Goal: Check status: Check status

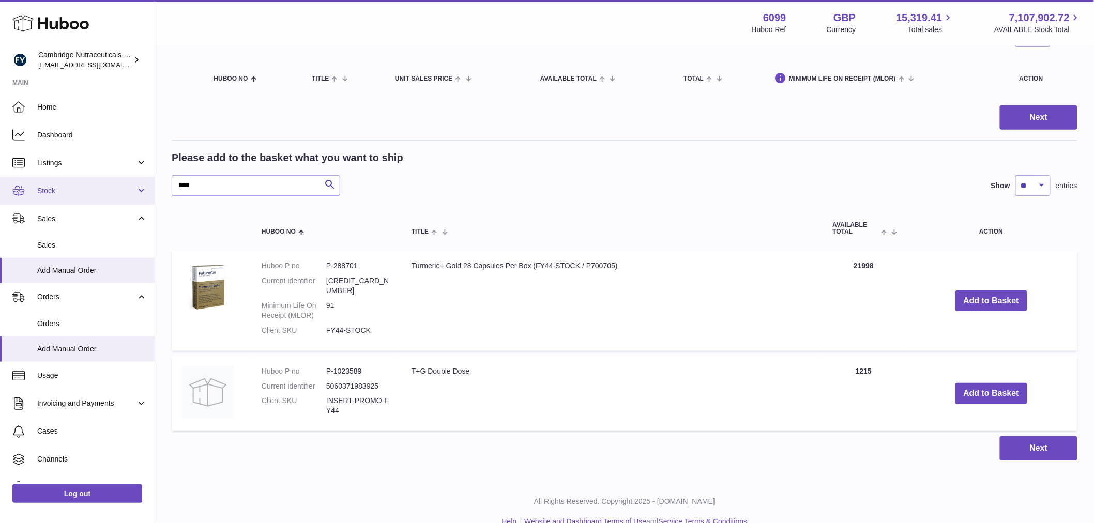
click at [65, 194] on span "Stock" at bounding box center [86, 191] width 99 height 10
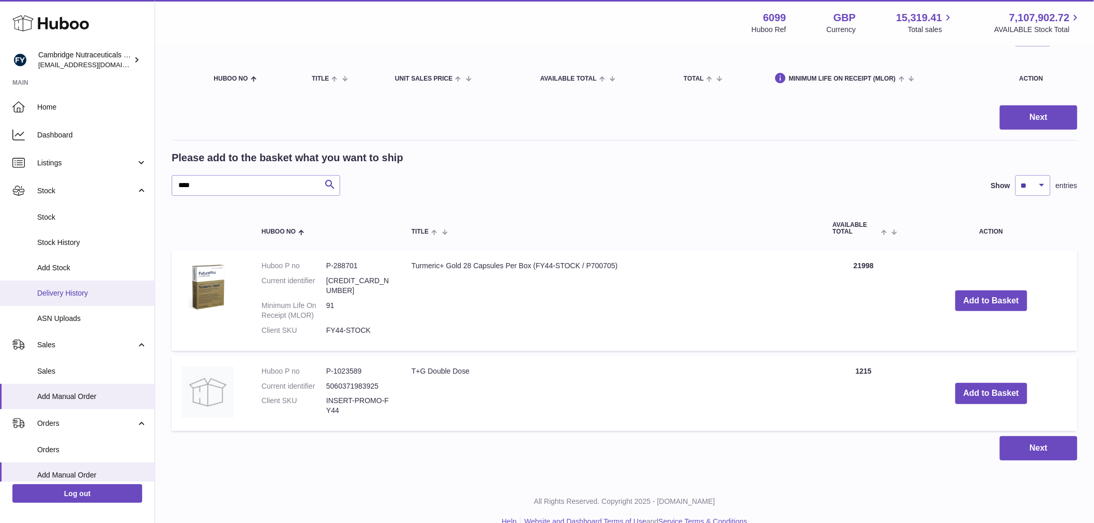
click at [84, 291] on span "Delivery History" at bounding box center [92, 294] width 110 height 10
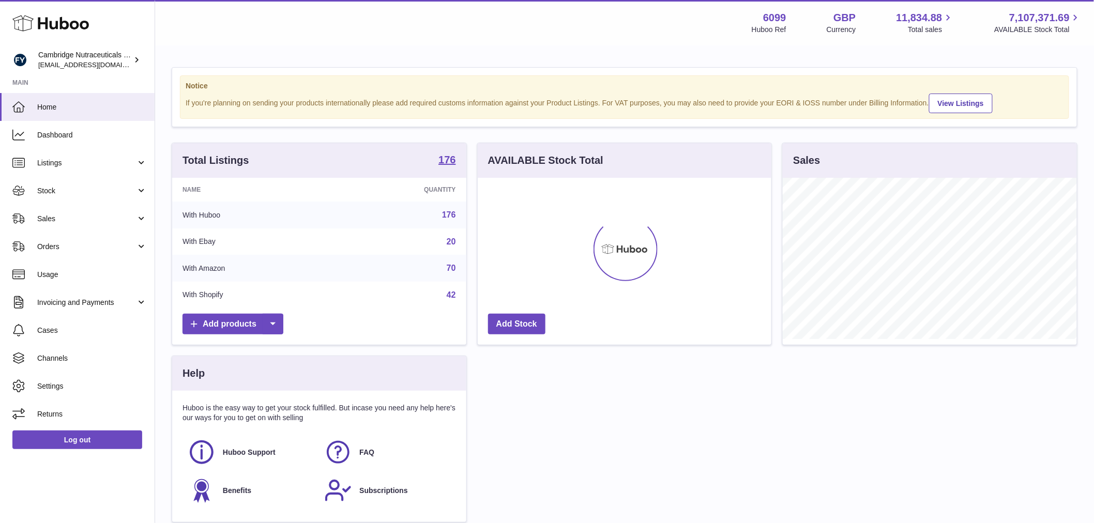
scroll to position [161, 294]
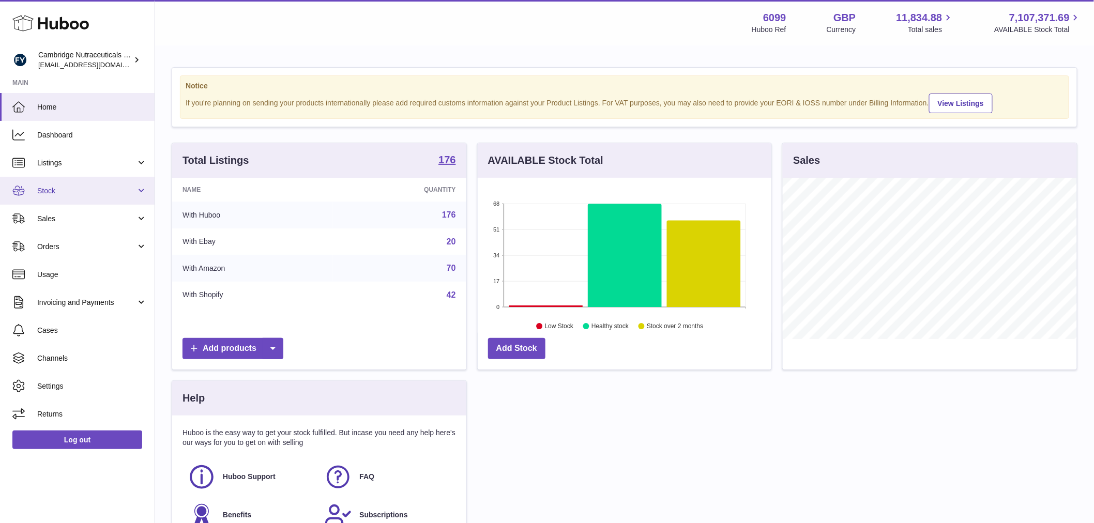
click at [71, 190] on span "Stock" at bounding box center [86, 191] width 99 height 10
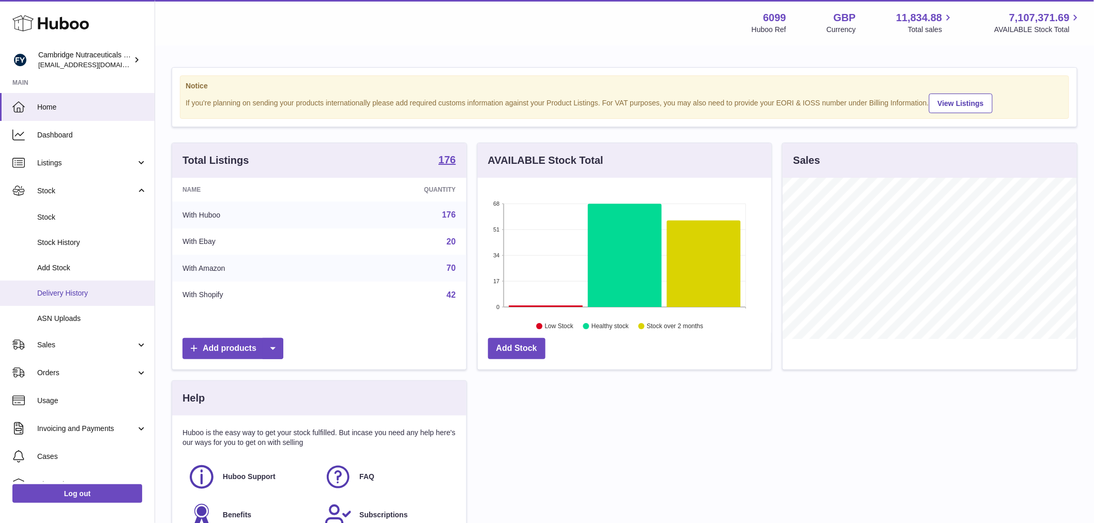
click at [66, 298] on link "Delivery History" at bounding box center [77, 293] width 155 height 25
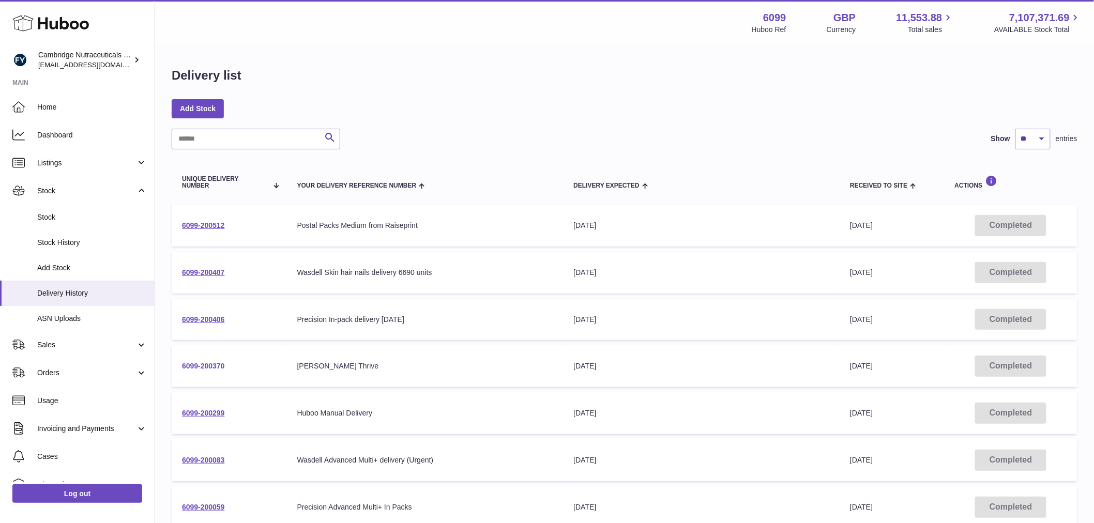
click at [198, 362] on link "6099-200370" at bounding box center [203, 366] width 43 height 8
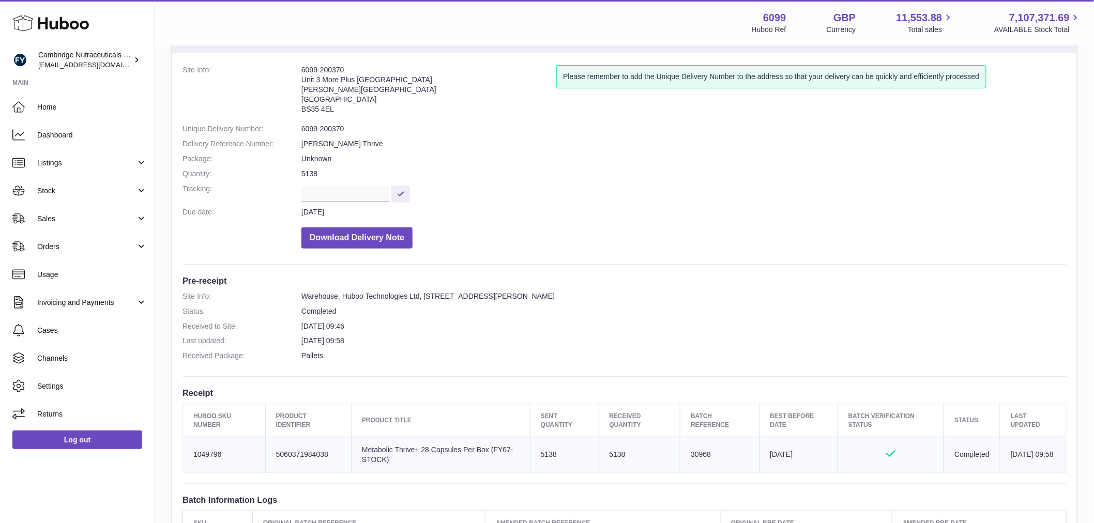
scroll to position [115, 0]
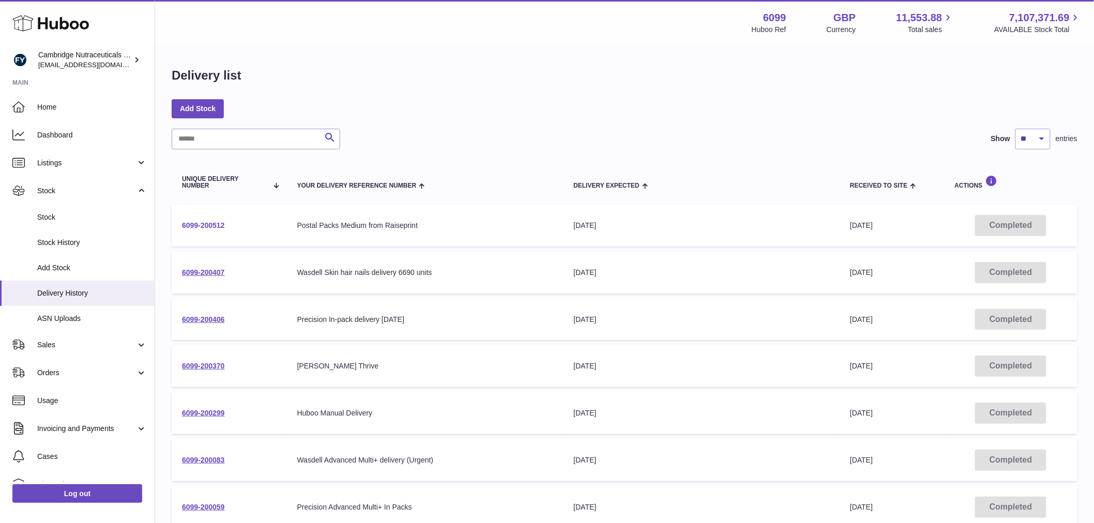
click at [207, 225] on link "6099-200512" at bounding box center [203, 225] width 43 height 8
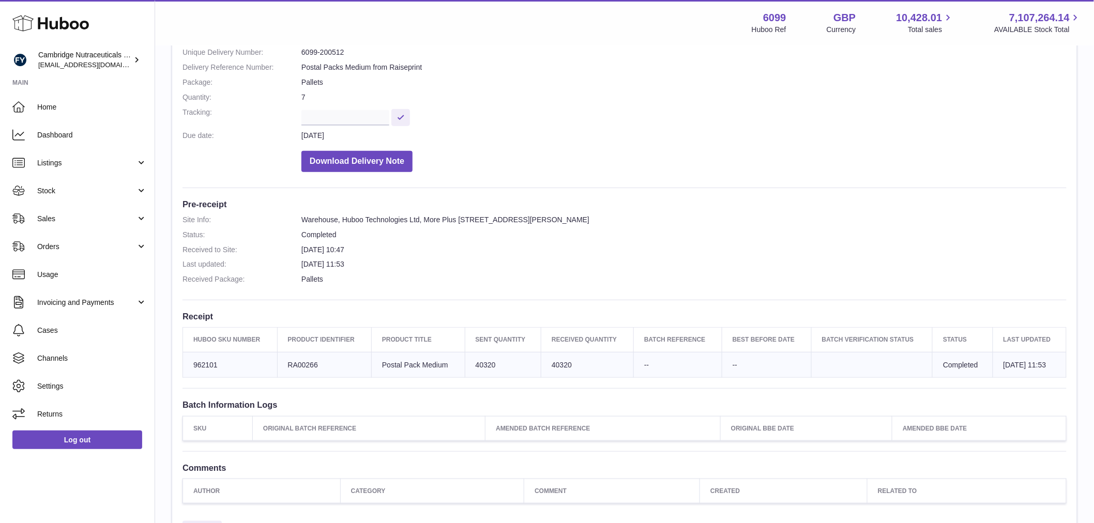
scroll to position [237, 0]
